Goal: Information Seeking & Learning: Learn about a topic

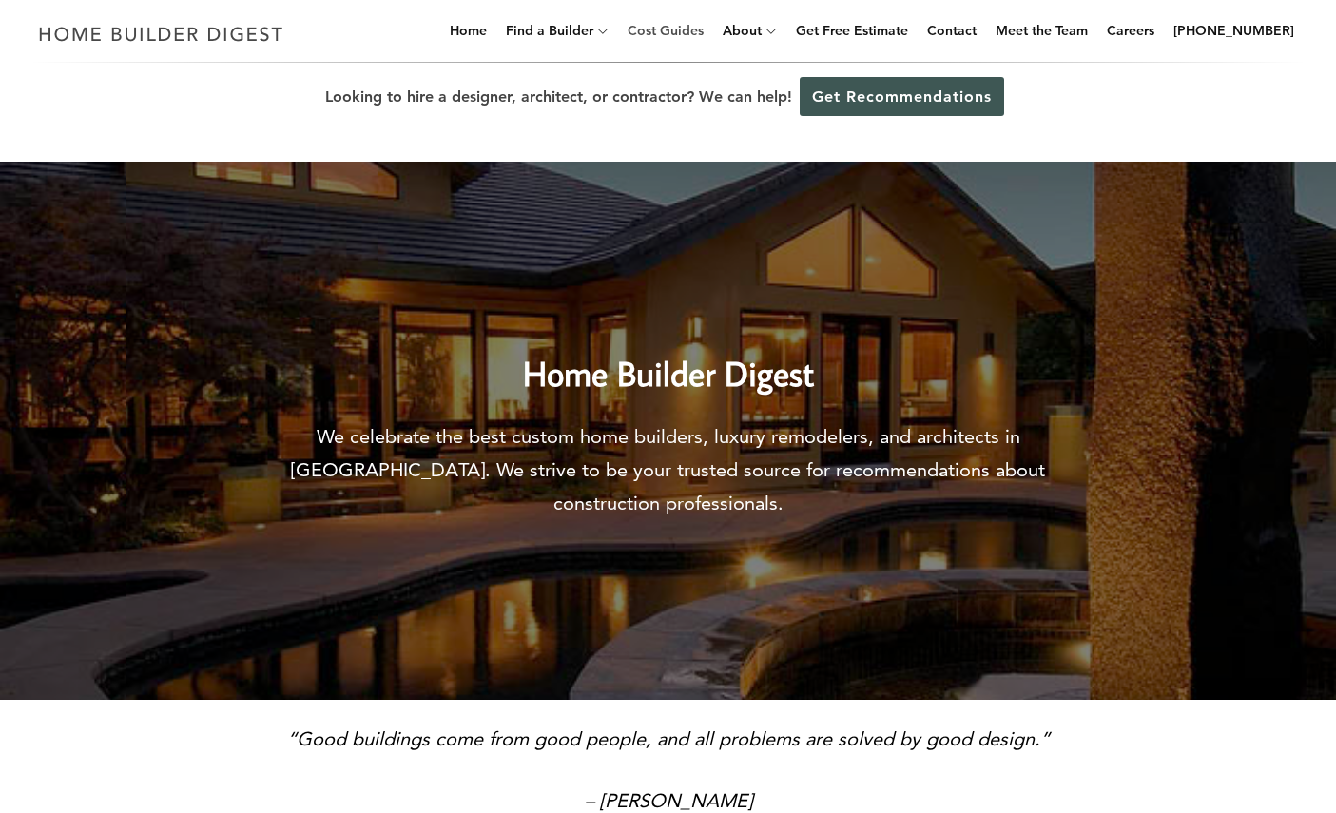
click at [711, 32] on link "Cost Guides" at bounding box center [665, 30] width 91 height 61
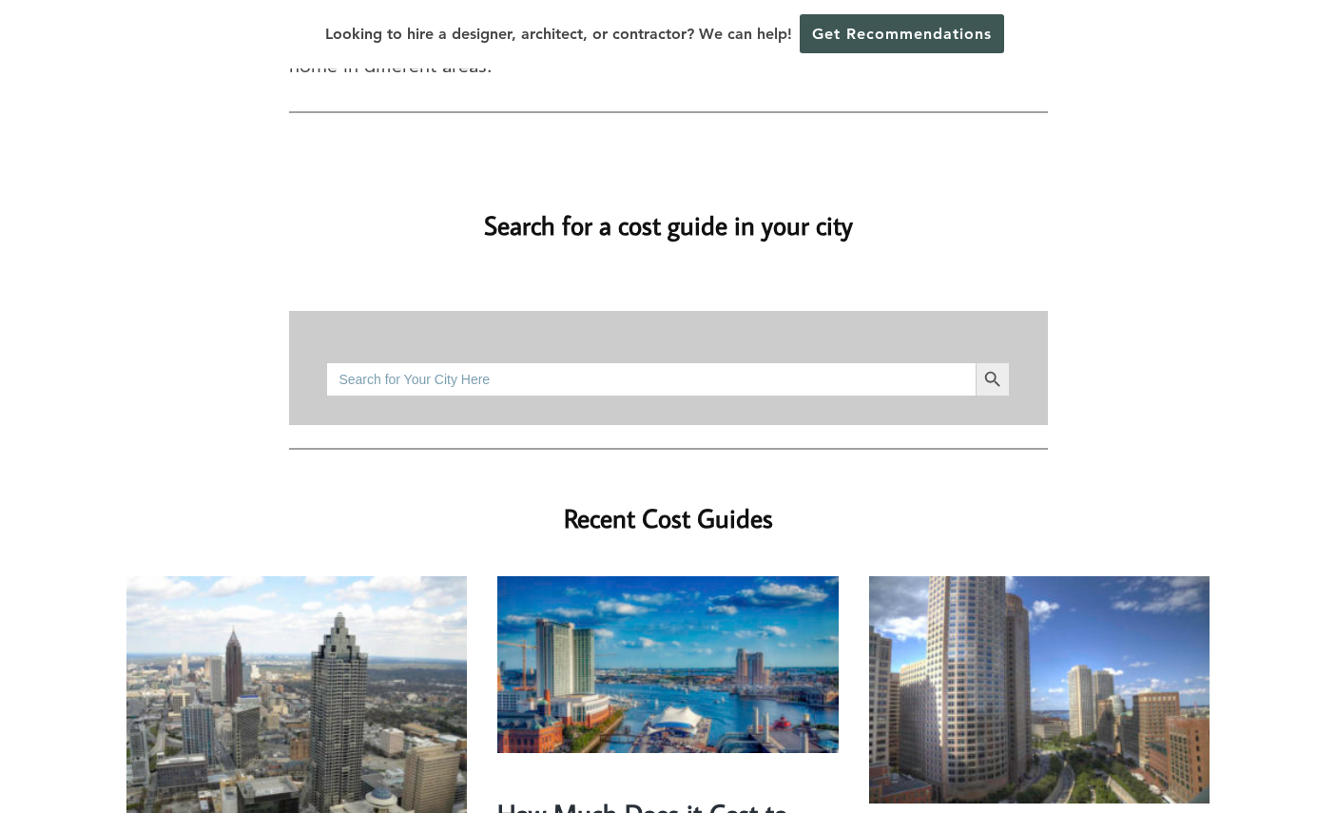
scroll to position [95, 0]
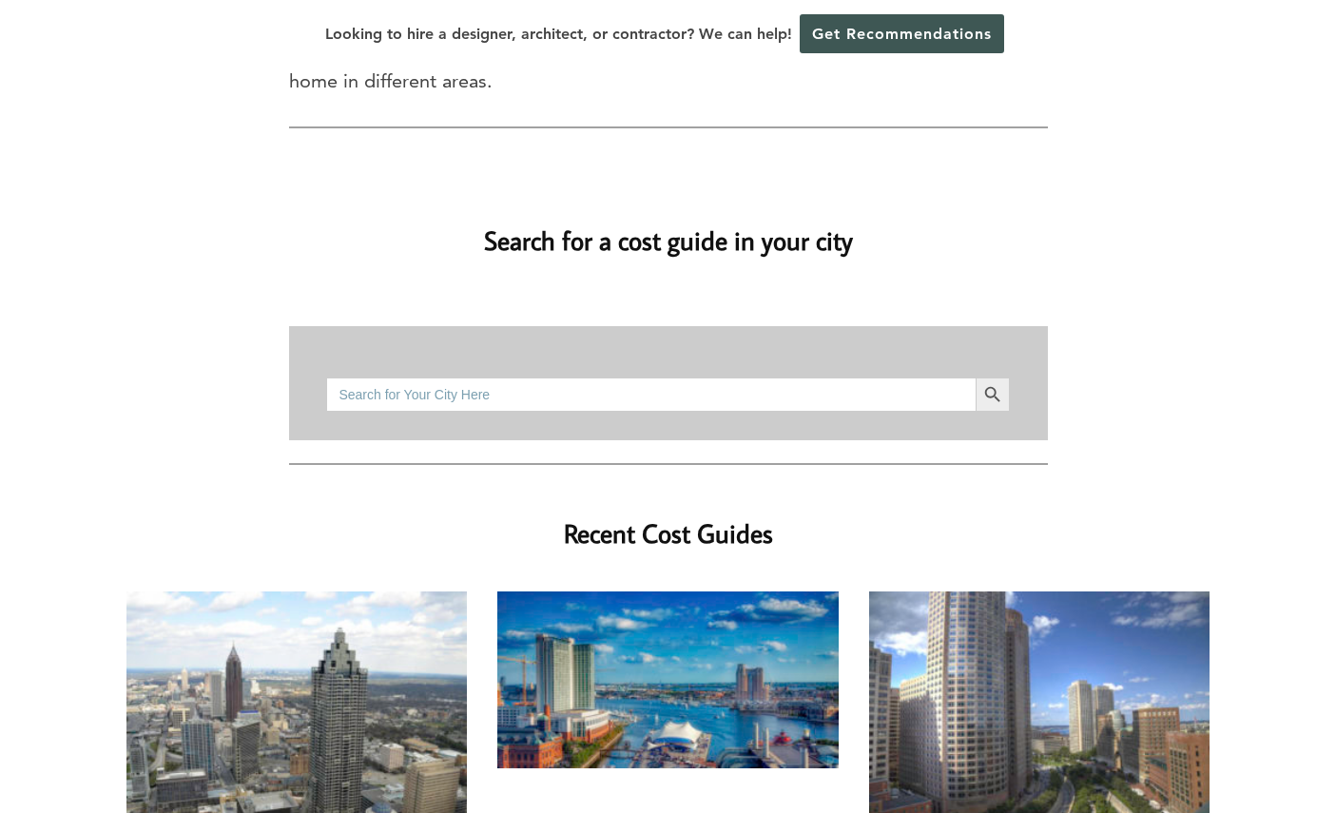
click at [476, 378] on input "Search for:" at bounding box center [650, 395] width 649 height 34
type input "charlotte"
click at [976, 378] on button "Search Button" at bounding box center [993, 395] width 34 height 34
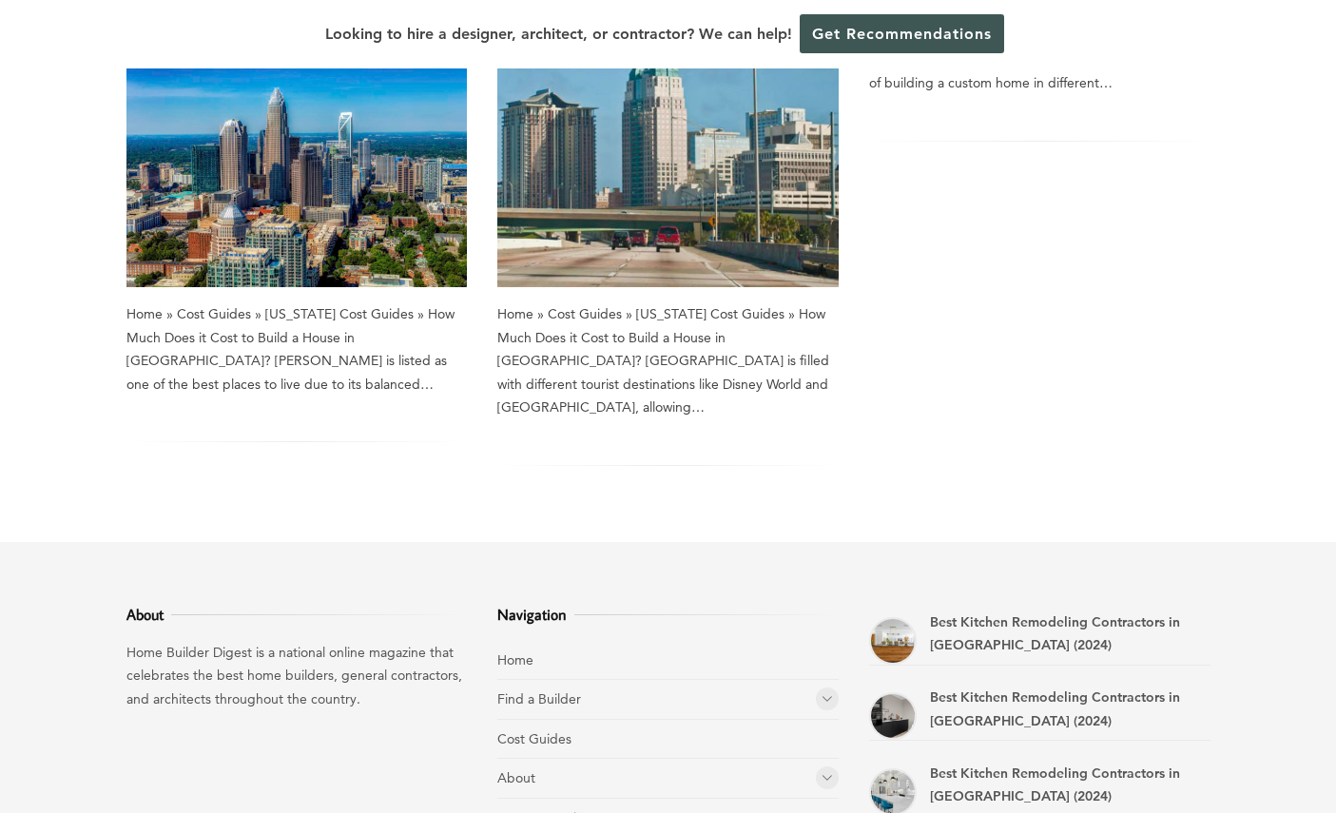
scroll to position [380, 0]
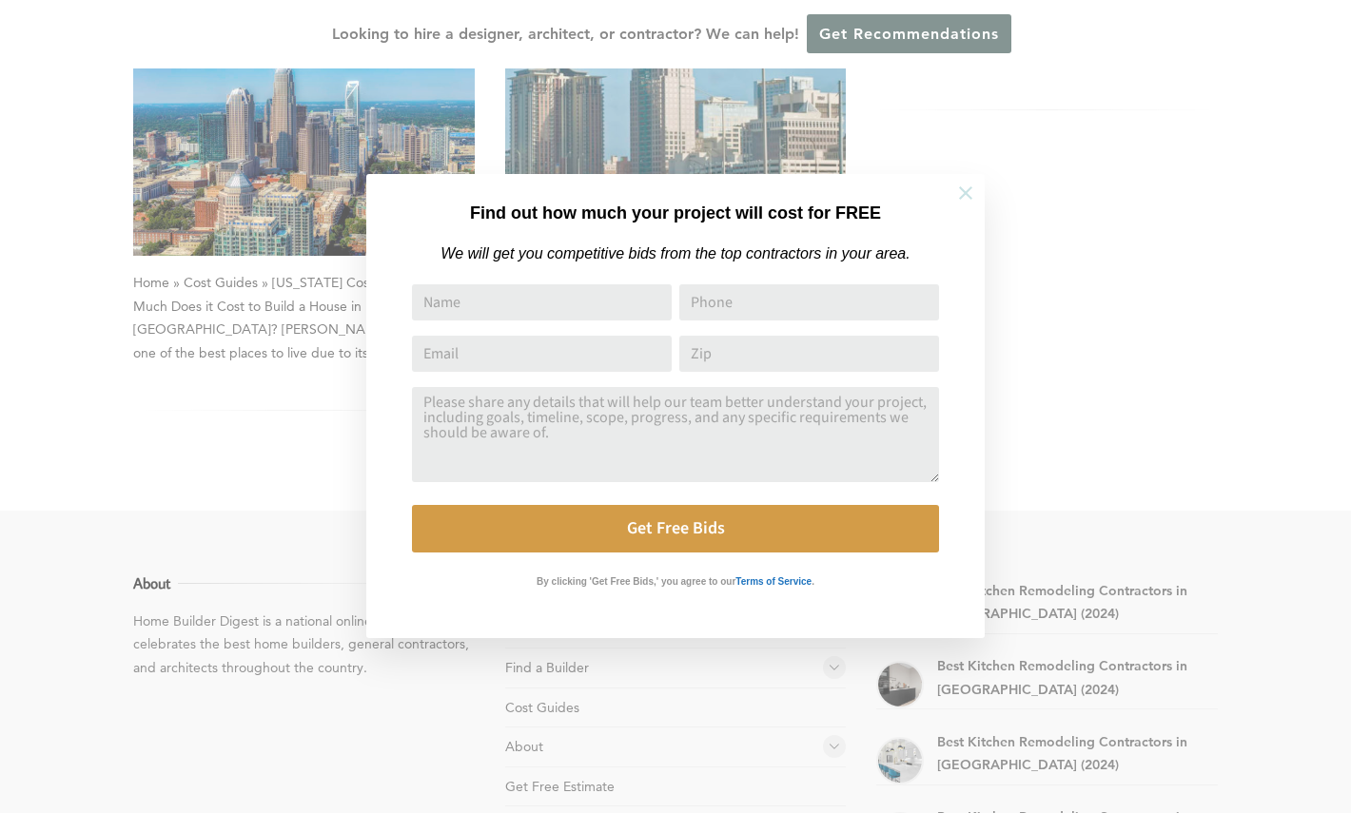
click at [969, 194] on icon at bounding box center [965, 193] width 21 height 21
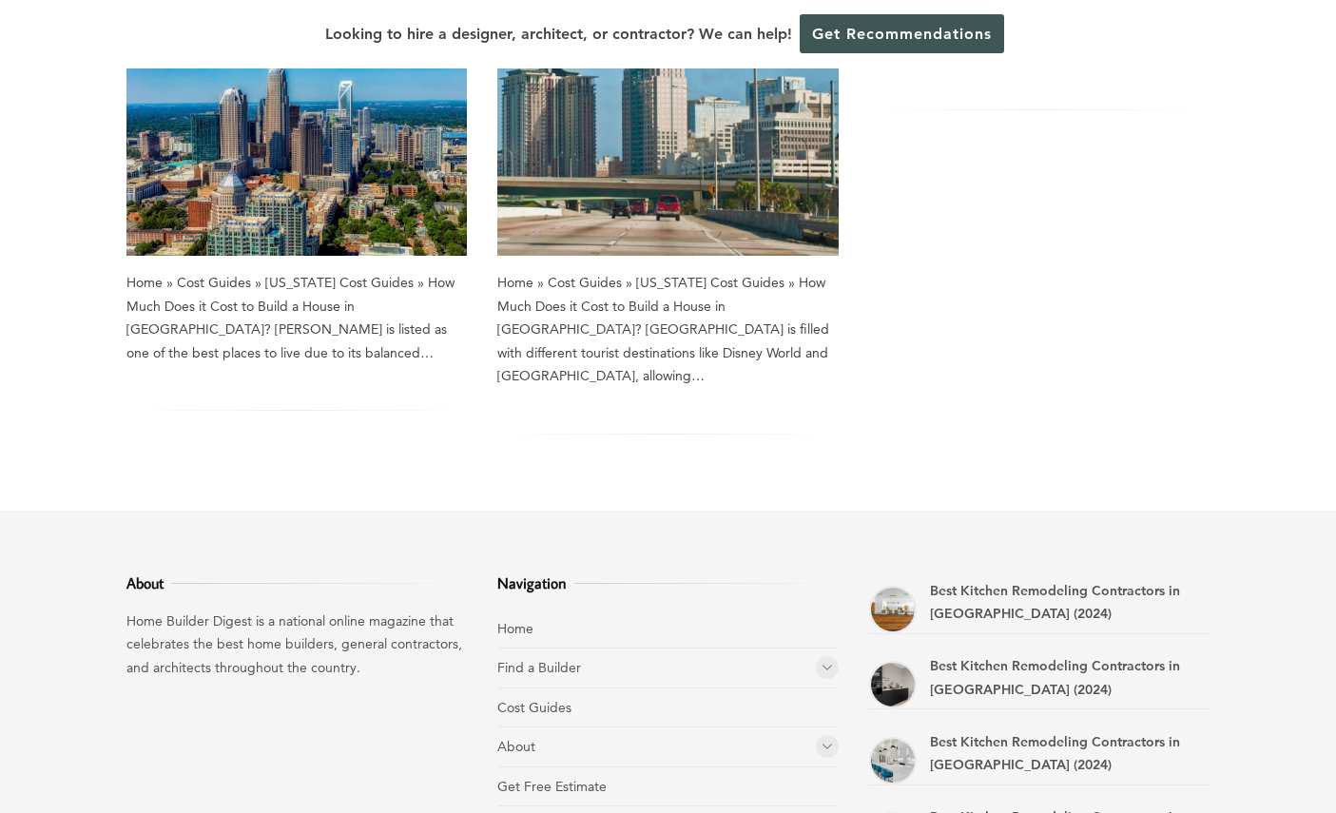
click at [295, 164] on img at bounding box center [297, 126] width 341 height 259
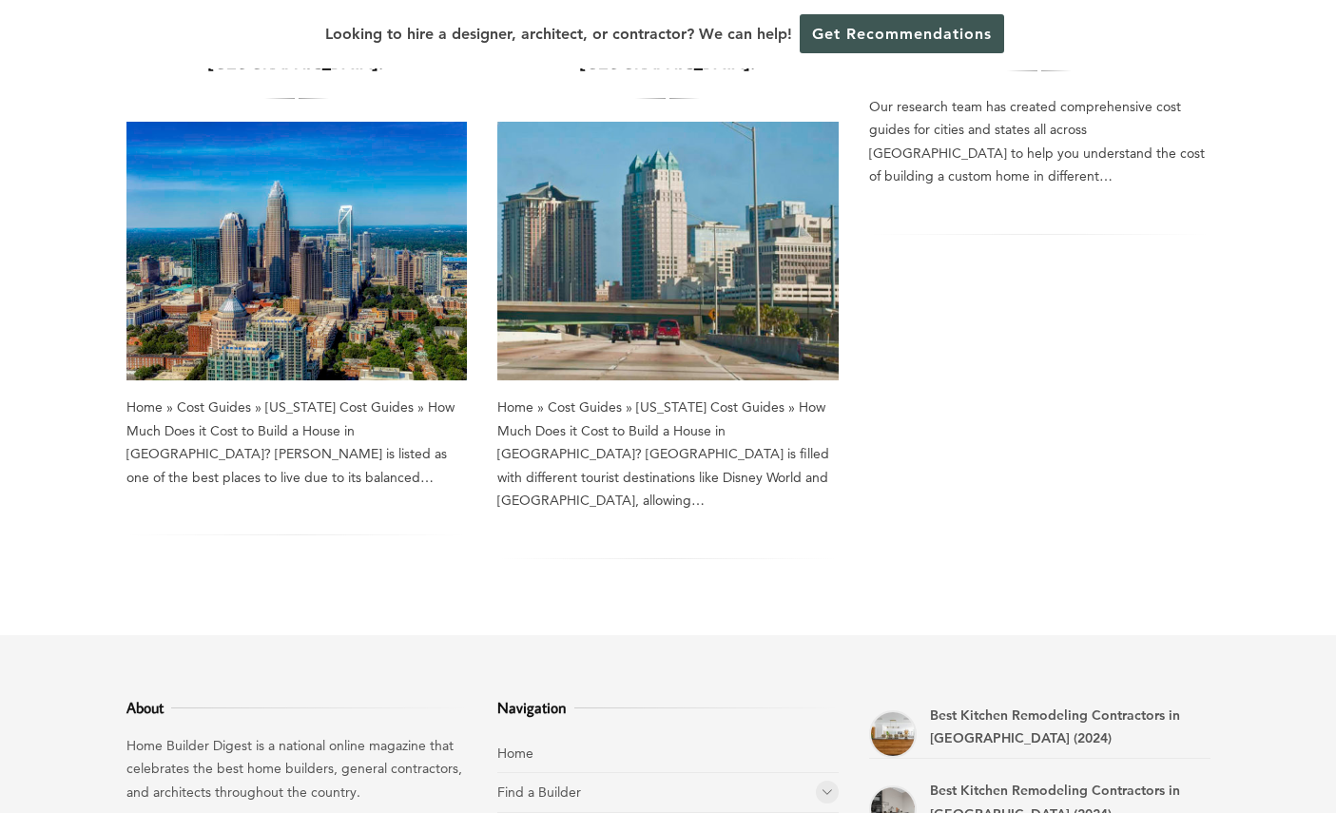
scroll to position [0, 0]
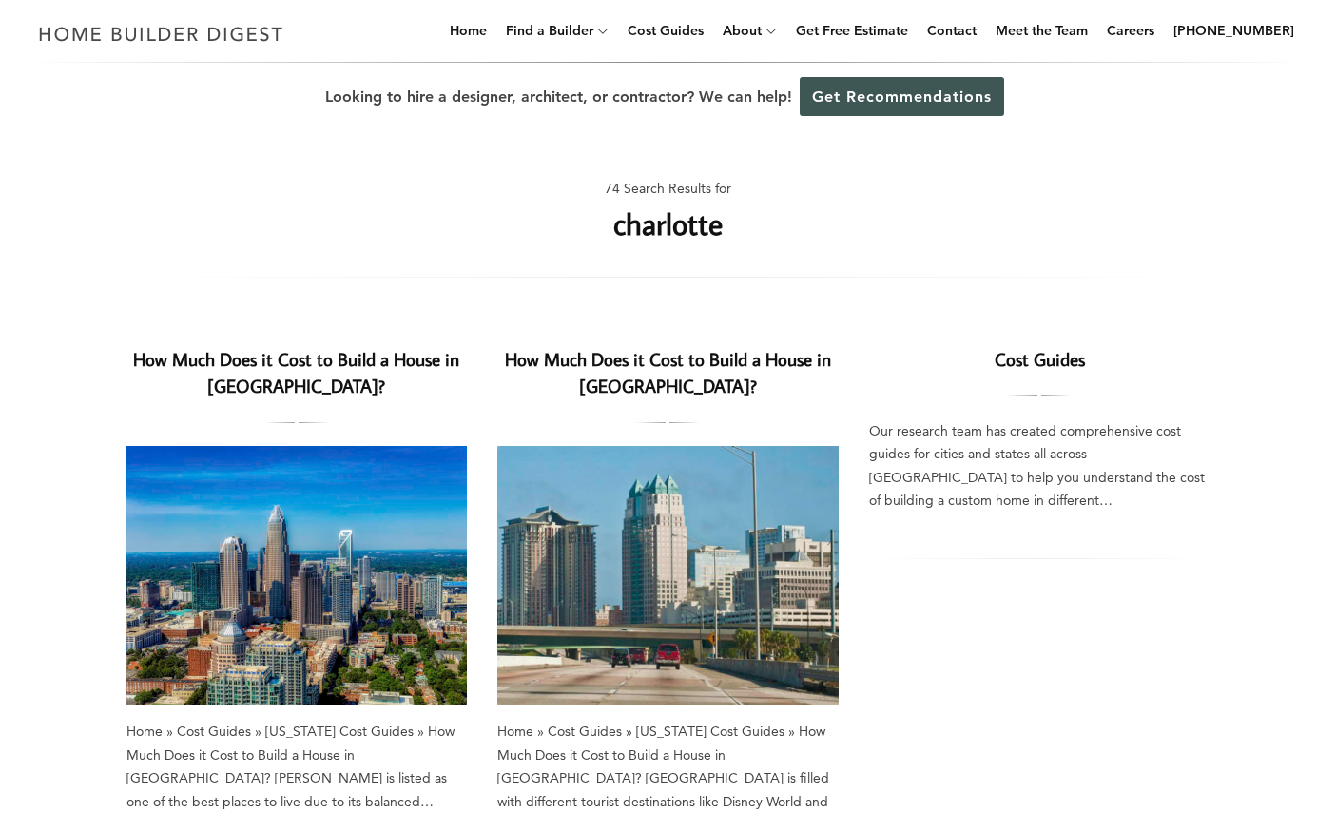
click at [276, 608] on img at bounding box center [297, 575] width 341 height 259
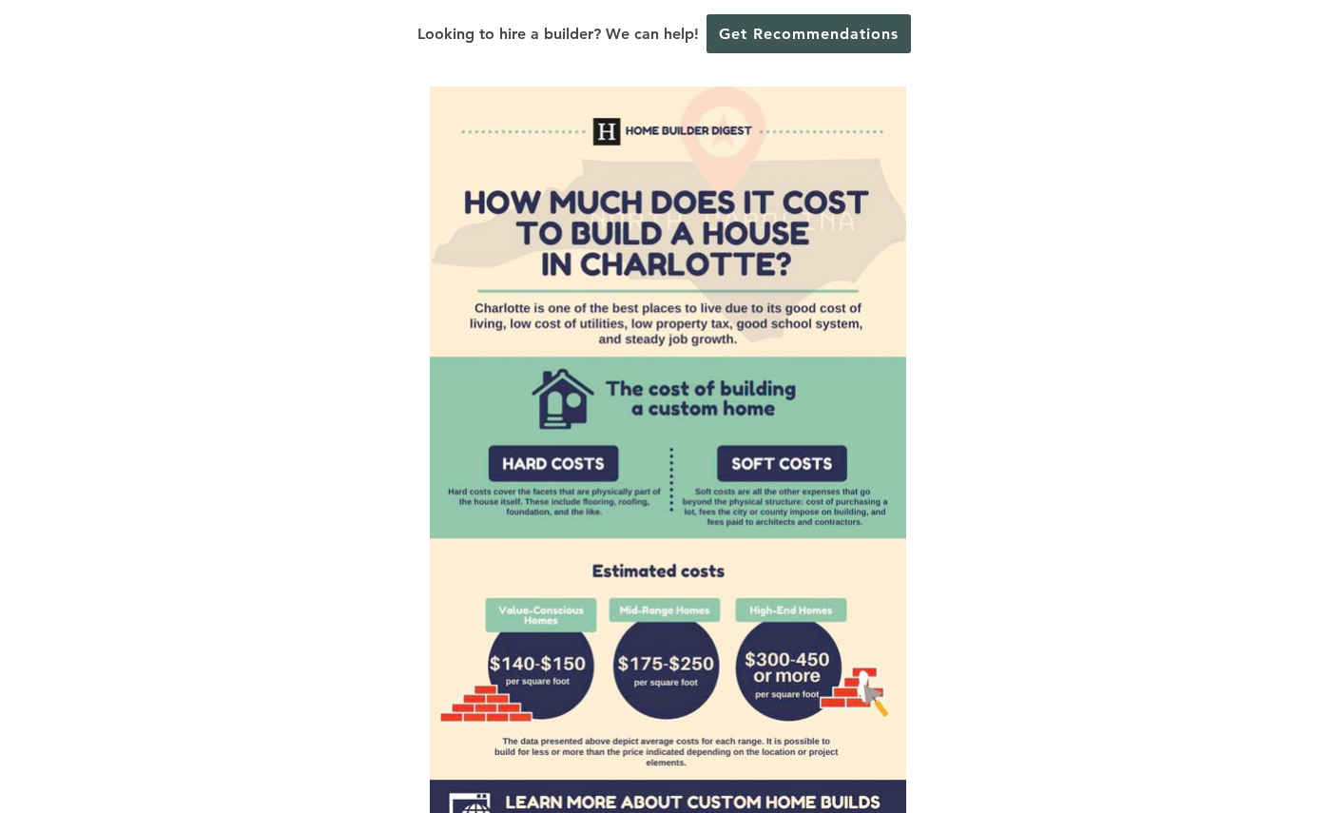
scroll to position [1236, 0]
